Goal: Navigation & Orientation: Find specific page/section

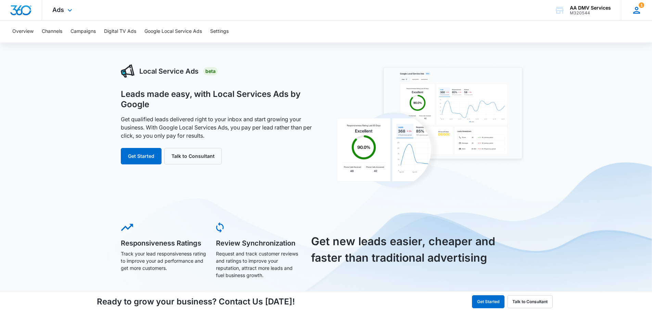
click at [636, 11] on icon at bounding box center [636, 10] width 7 height 7
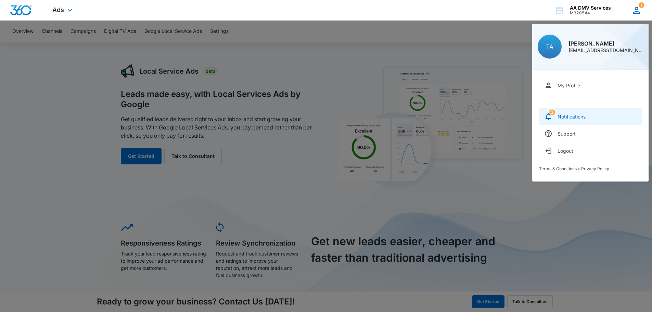
click at [572, 118] on div "Notifications" at bounding box center [572, 117] width 28 height 6
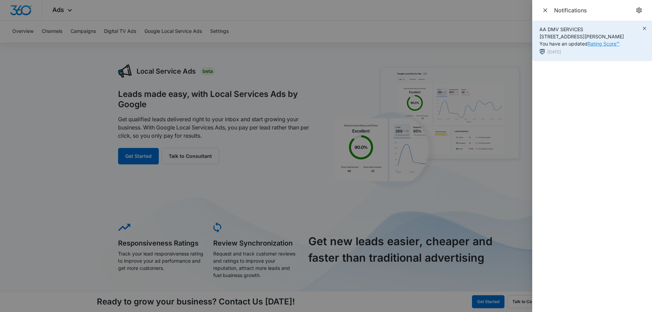
click at [604, 47] on link "Rating Score™" at bounding box center [604, 44] width 32 height 6
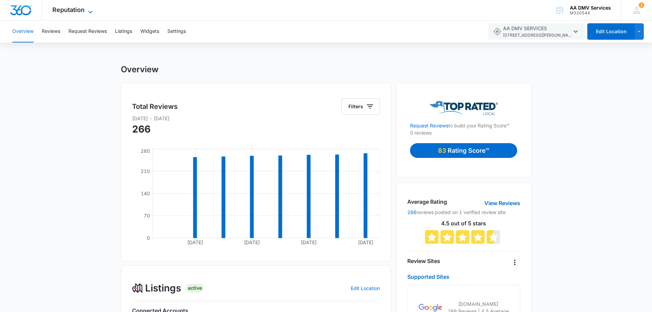
click at [75, 11] on span "Reputation" at bounding box center [68, 9] width 32 height 7
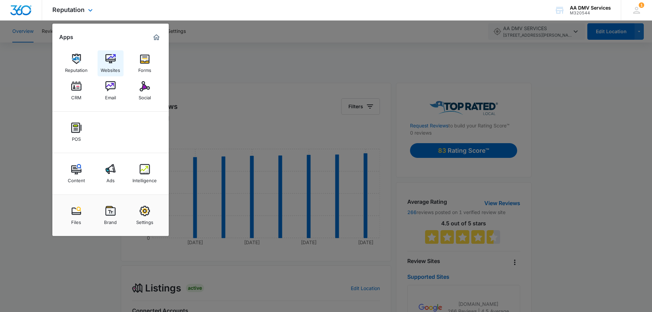
click at [104, 62] on link "Websites" at bounding box center [111, 63] width 26 height 26
